Goal: Task Accomplishment & Management: Complete application form

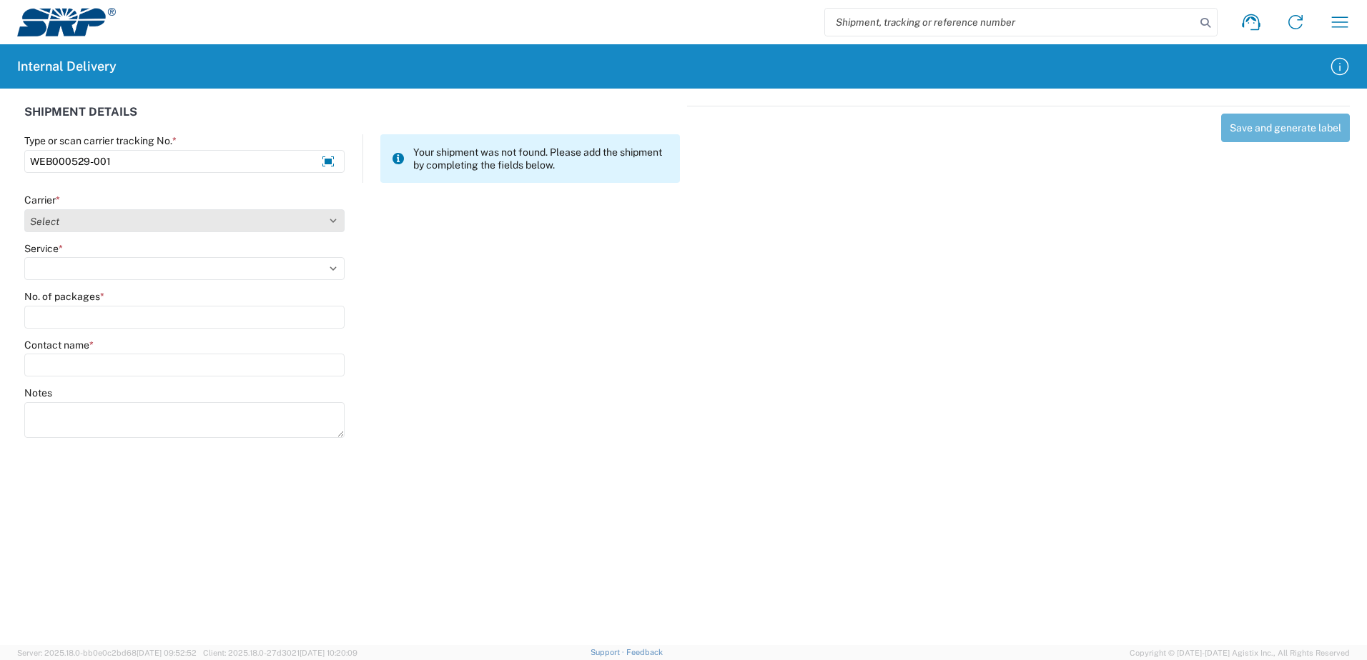
type input "WEB000529-001"
click at [331, 219] on select "Select Amazon Logistics ATI Trucking BC Dimerco Logistics Empire Southwest FedE…" at bounding box center [184, 220] width 320 height 23
select select "18714"
click at [24, 209] on select "Select Amazon Logistics ATI Trucking BC Dimerco Logistics Empire Southwest FedE…" at bounding box center [184, 220] width 320 height 23
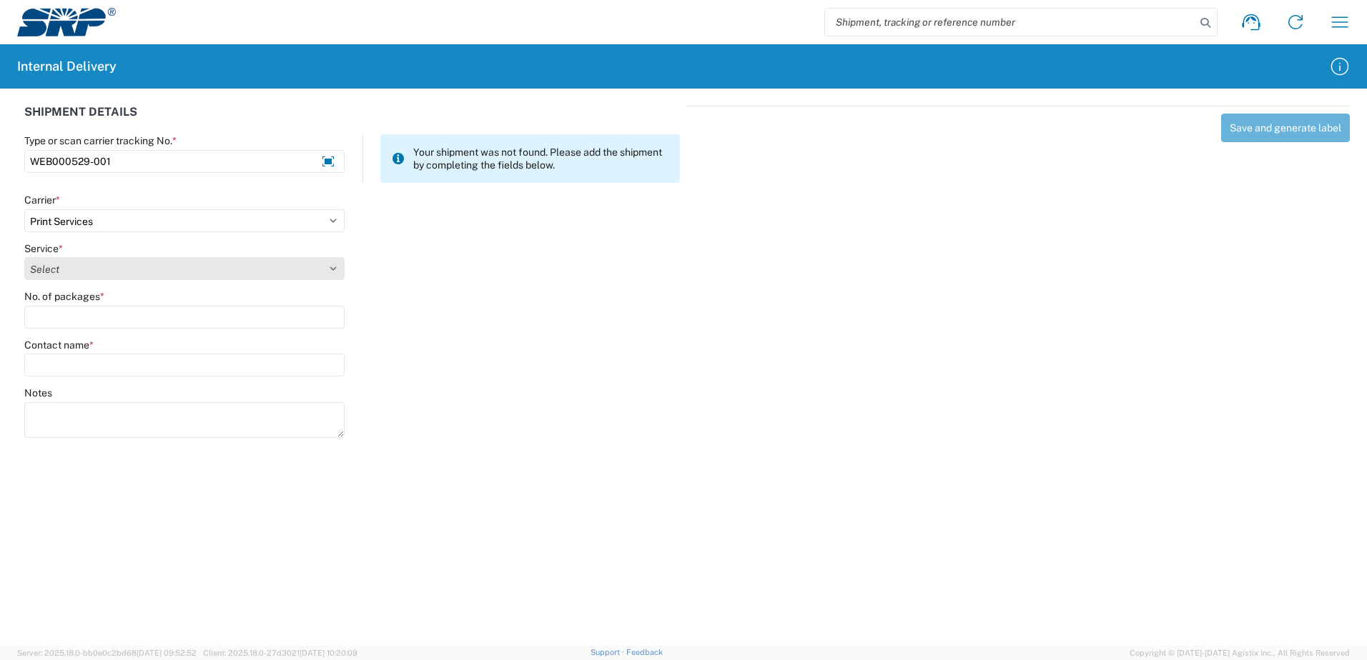
click at [330, 267] on select "Select Ground Inter-office" at bounding box center [184, 268] width 320 height 23
select select "35764"
click at [24, 257] on select "Select Ground Inter-office" at bounding box center [184, 268] width 320 height 23
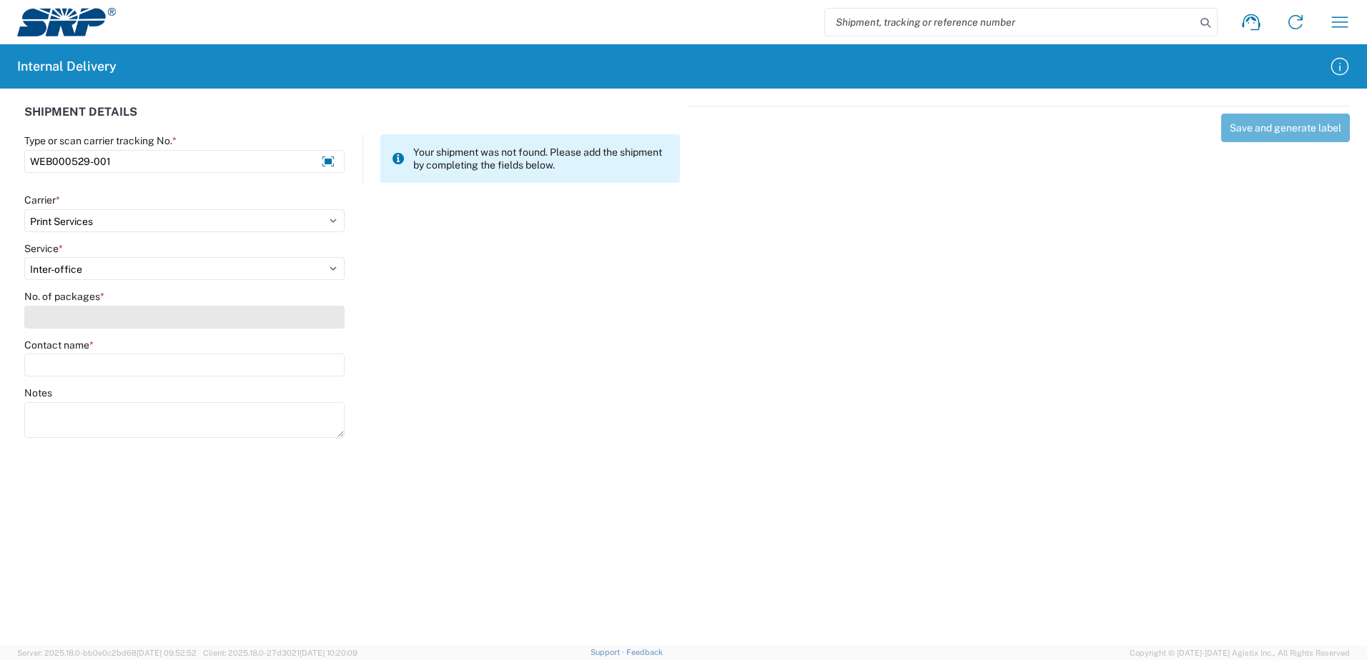
click at [317, 325] on input "No. of packages *" at bounding box center [184, 317] width 320 height 23
type input "1"
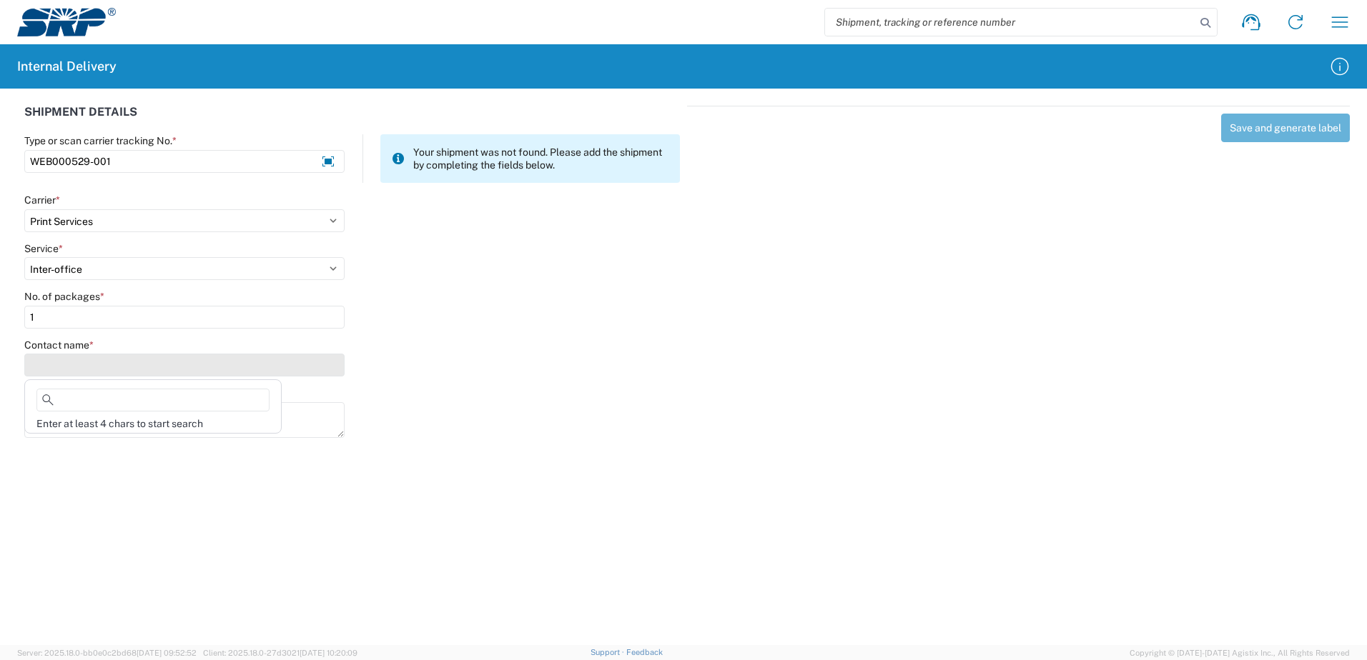
click at [252, 372] on input "Contact name *" at bounding box center [184, 365] width 320 height 23
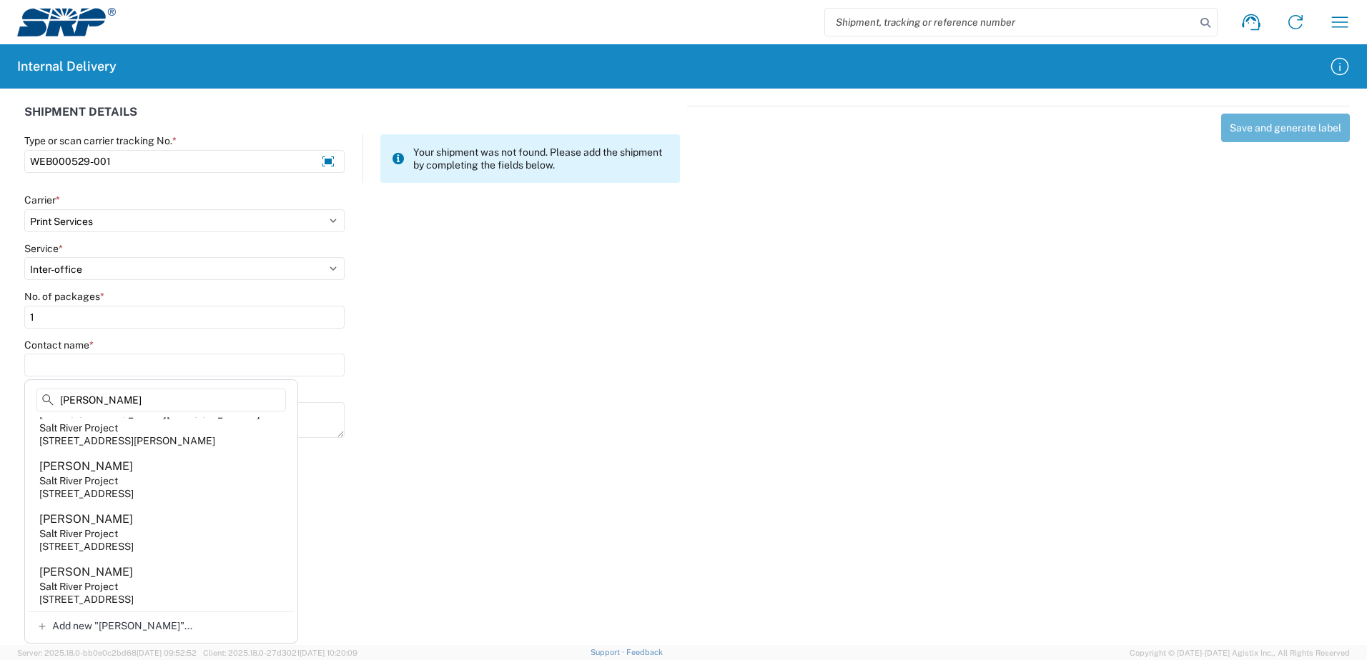
scroll to position [286, 0]
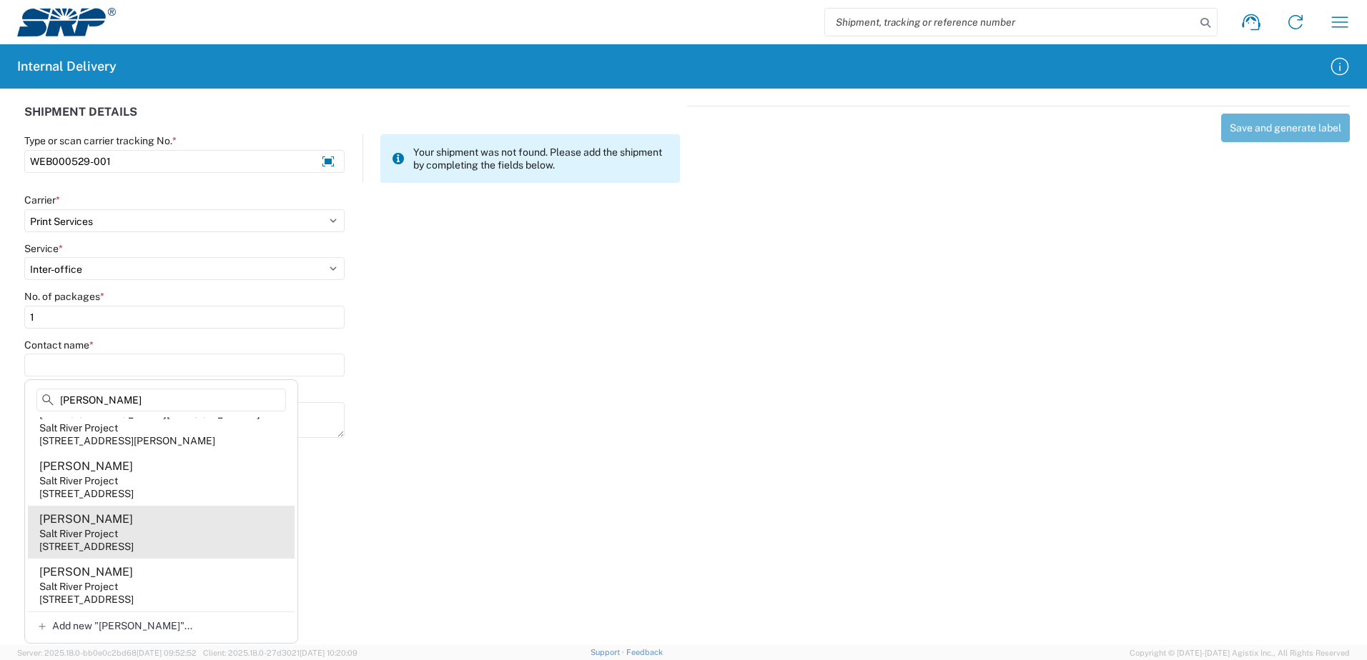
type input "[PERSON_NAME]"
click at [145, 546] on agx-address-suggestion-item "[PERSON_NAME] Salt River Project [STREET_ADDRESS]" at bounding box center [161, 532] width 267 height 53
type input "Tina Drews"
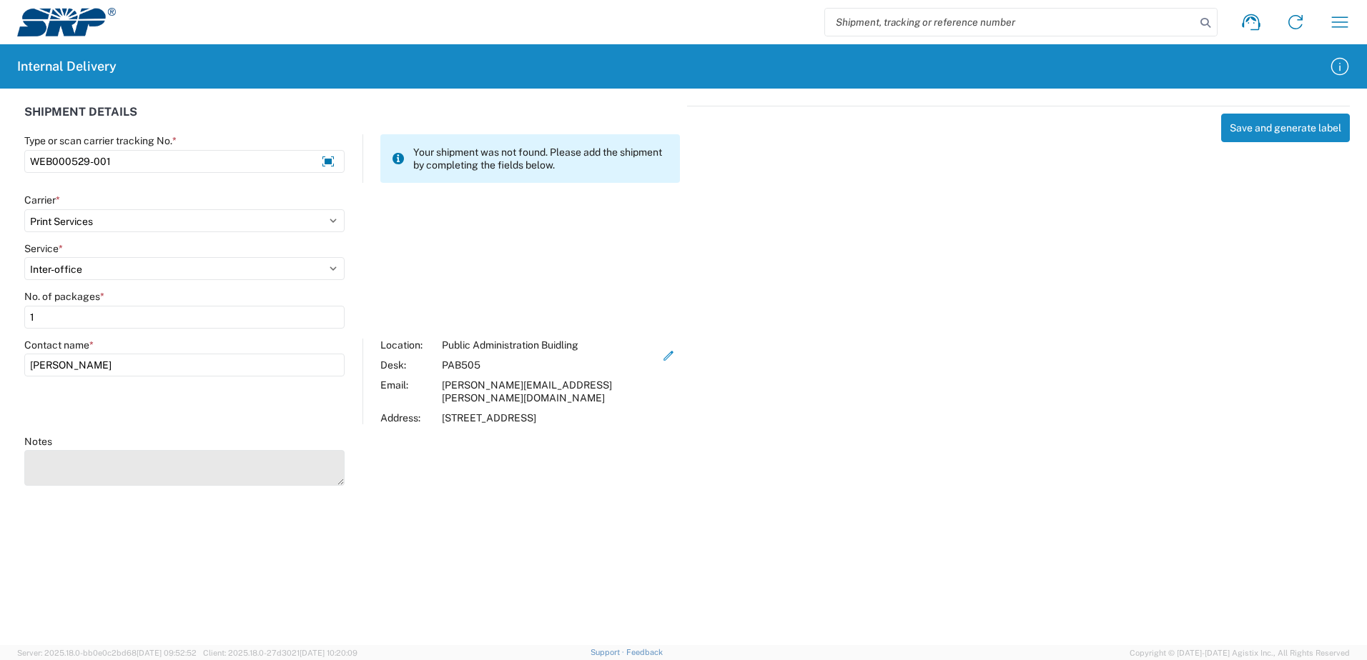
click at [123, 450] on textarea "Notes" at bounding box center [184, 468] width 320 height 36
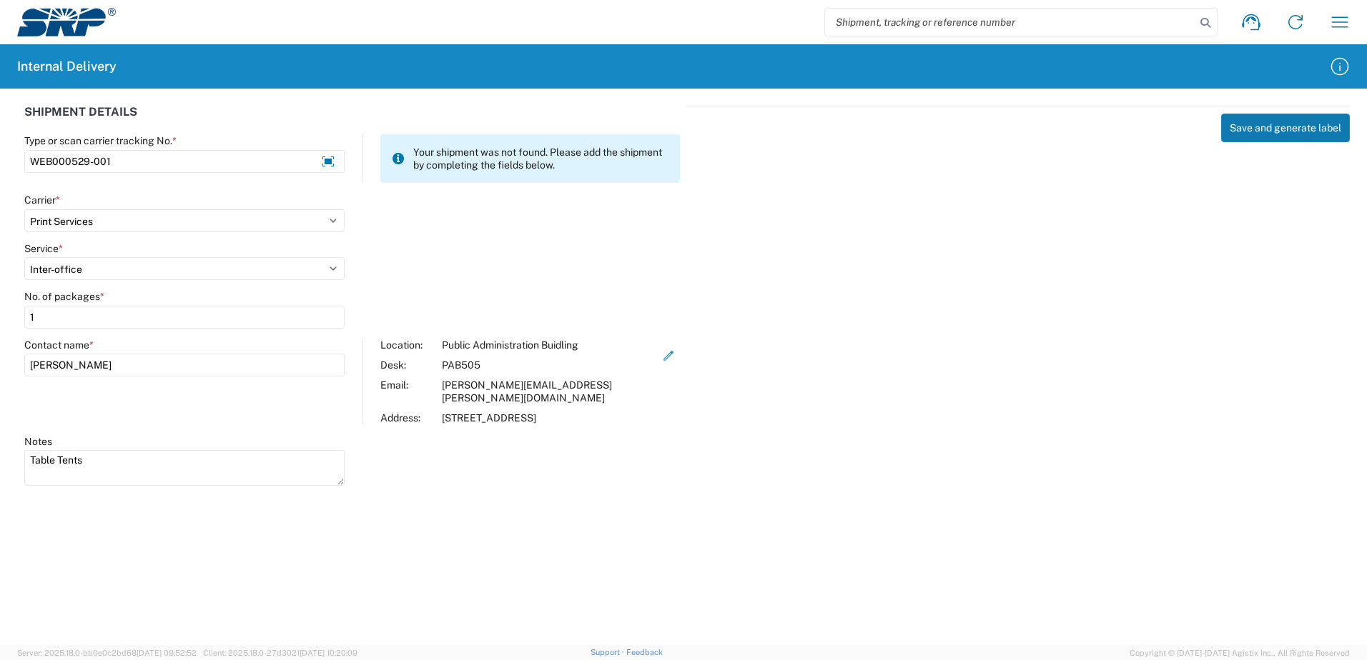
type textarea "Table Tents"
click at [1277, 132] on button "Save and generate label" at bounding box center [1285, 128] width 129 height 29
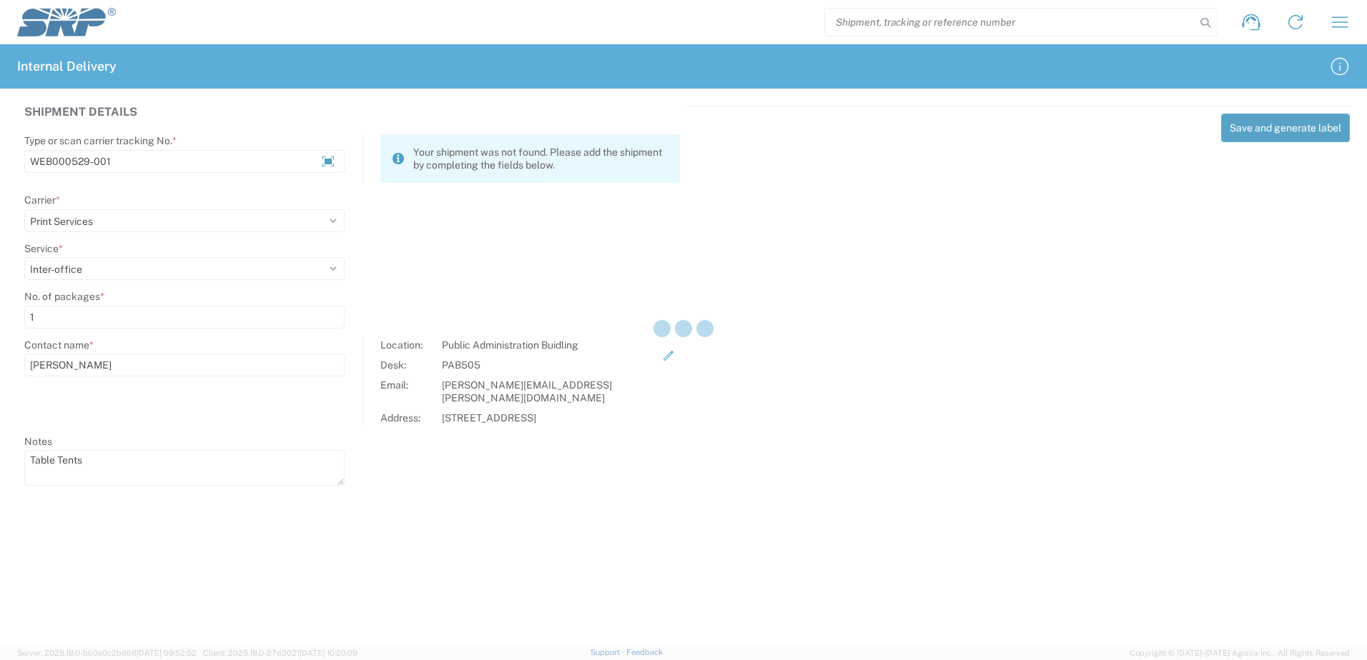
select select
